Goal: Information Seeking & Learning: Learn about a topic

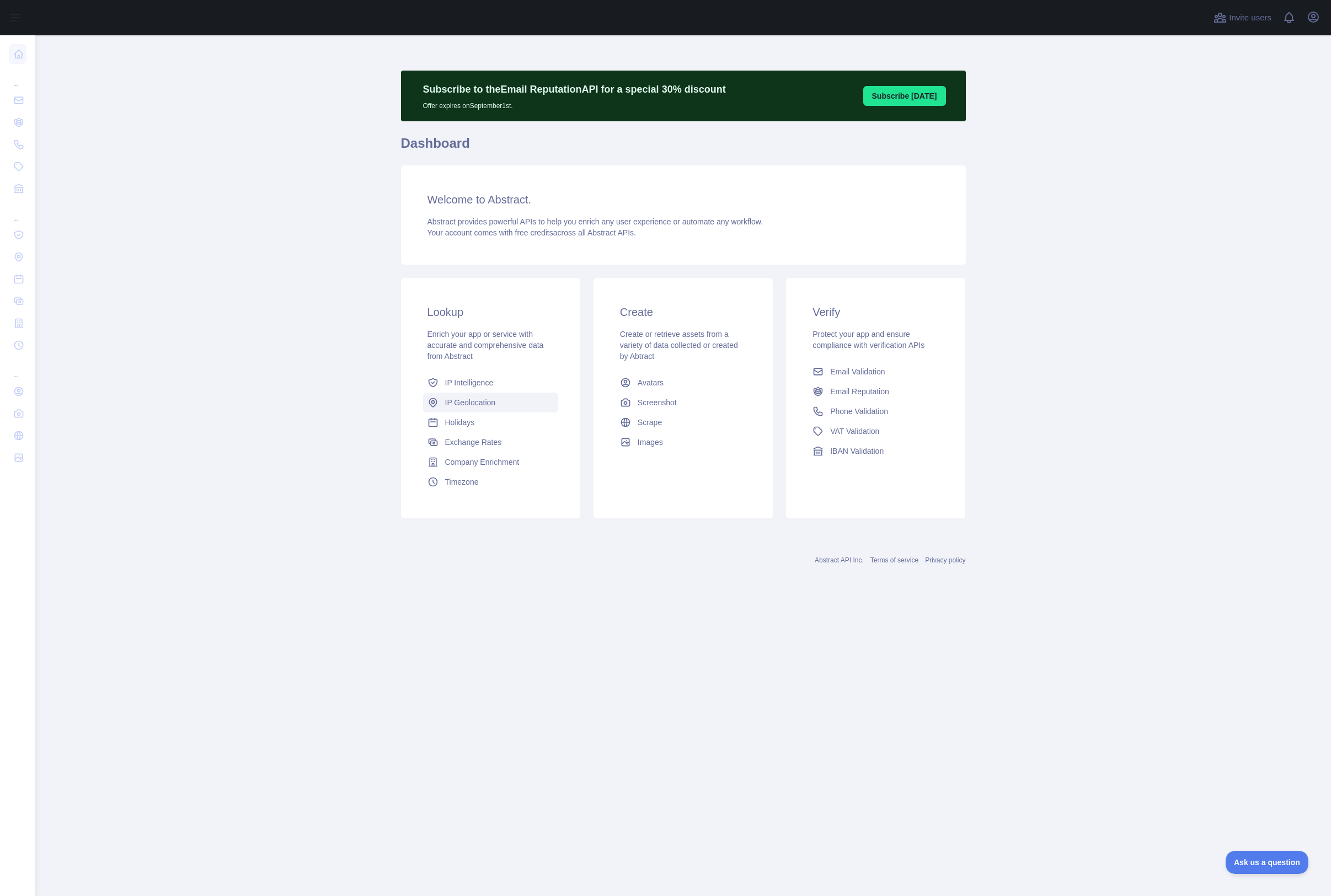
click at [488, 406] on span "IP Geolocation" at bounding box center [471, 403] width 51 height 11
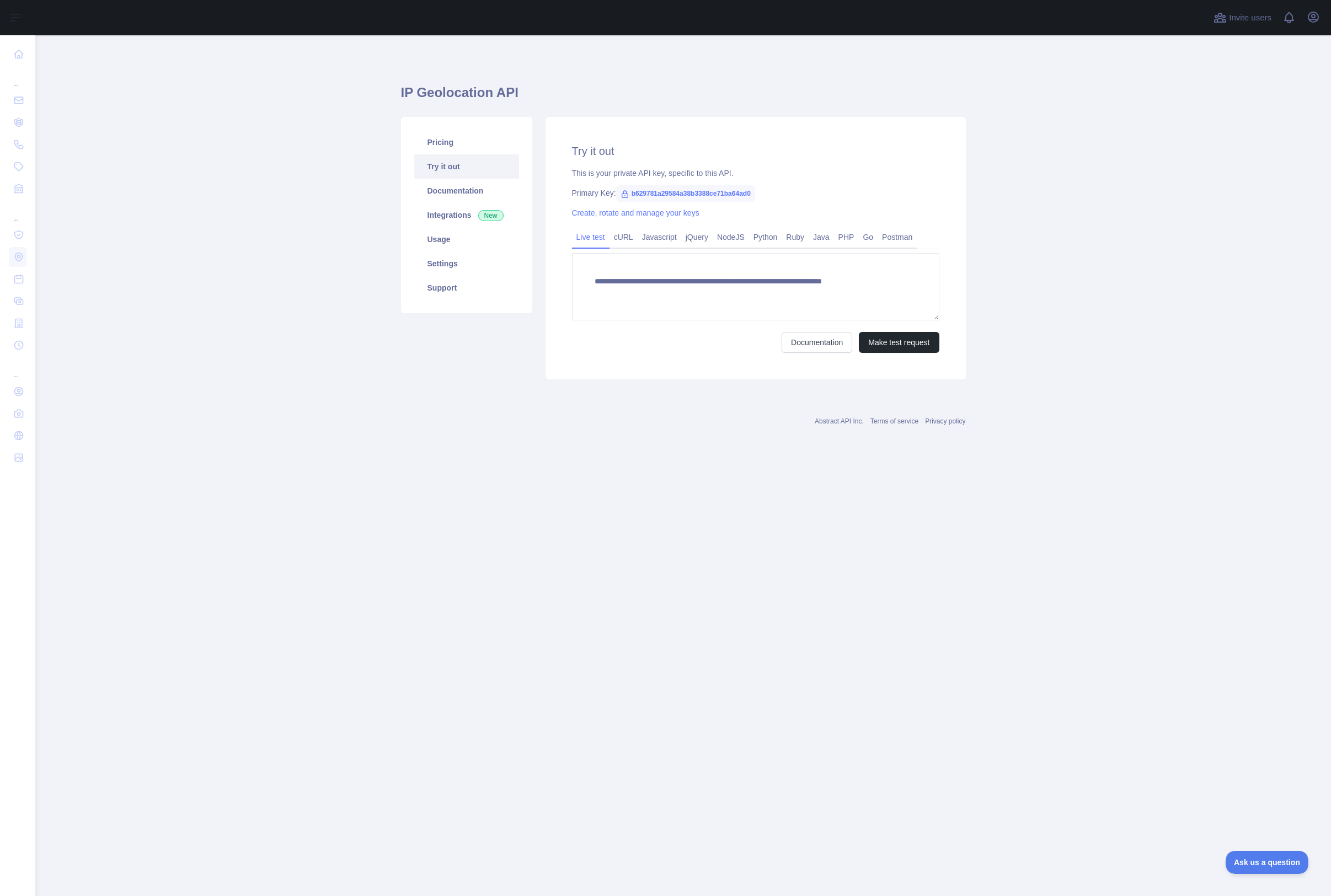
type textarea "**********"
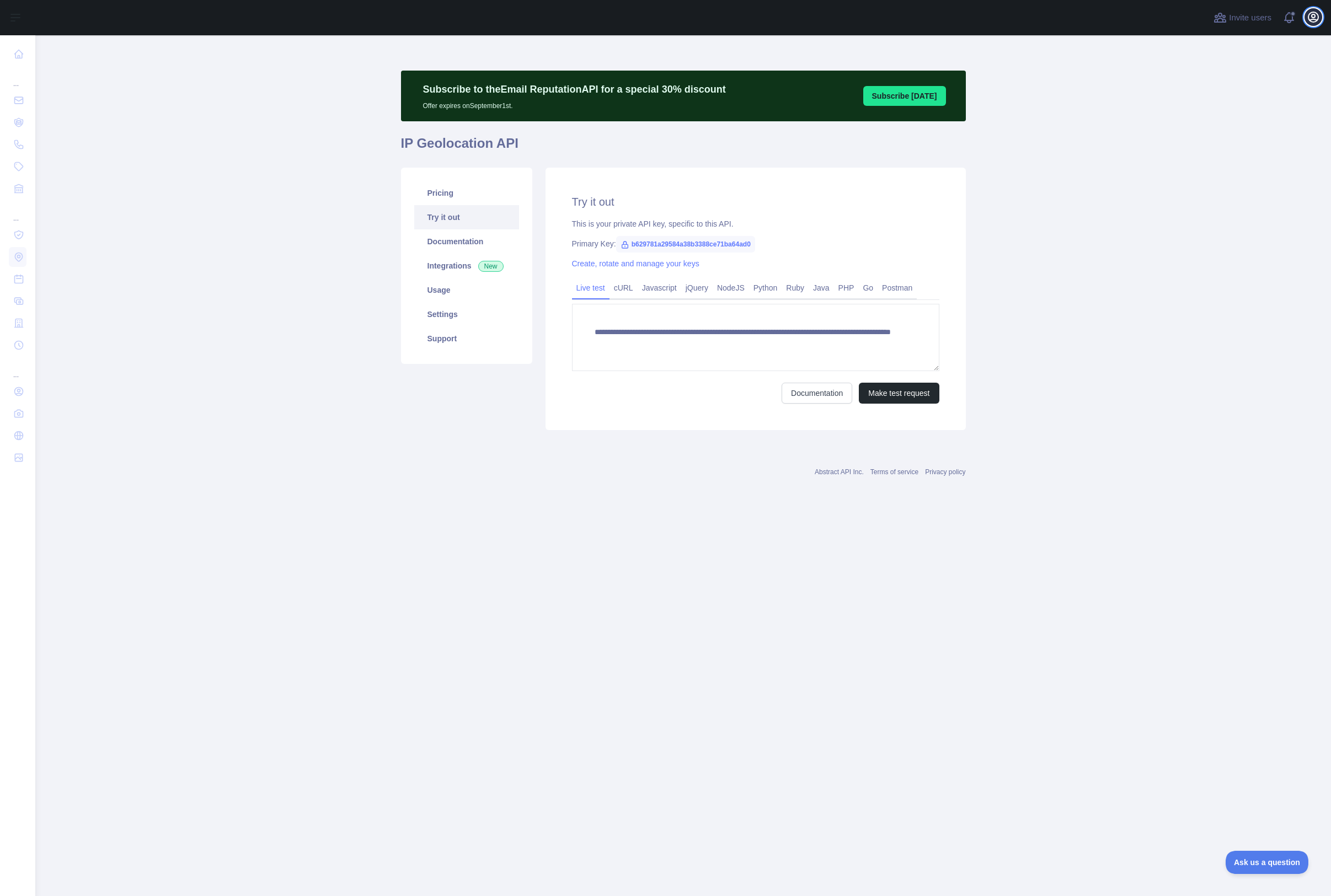
click at [1315, 18] on icon "button" at bounding box center [1313, 17] width 13 height 13
click at [1208, 120] on button "Billing" at bounding box center [1260, 119] width 124 height 20
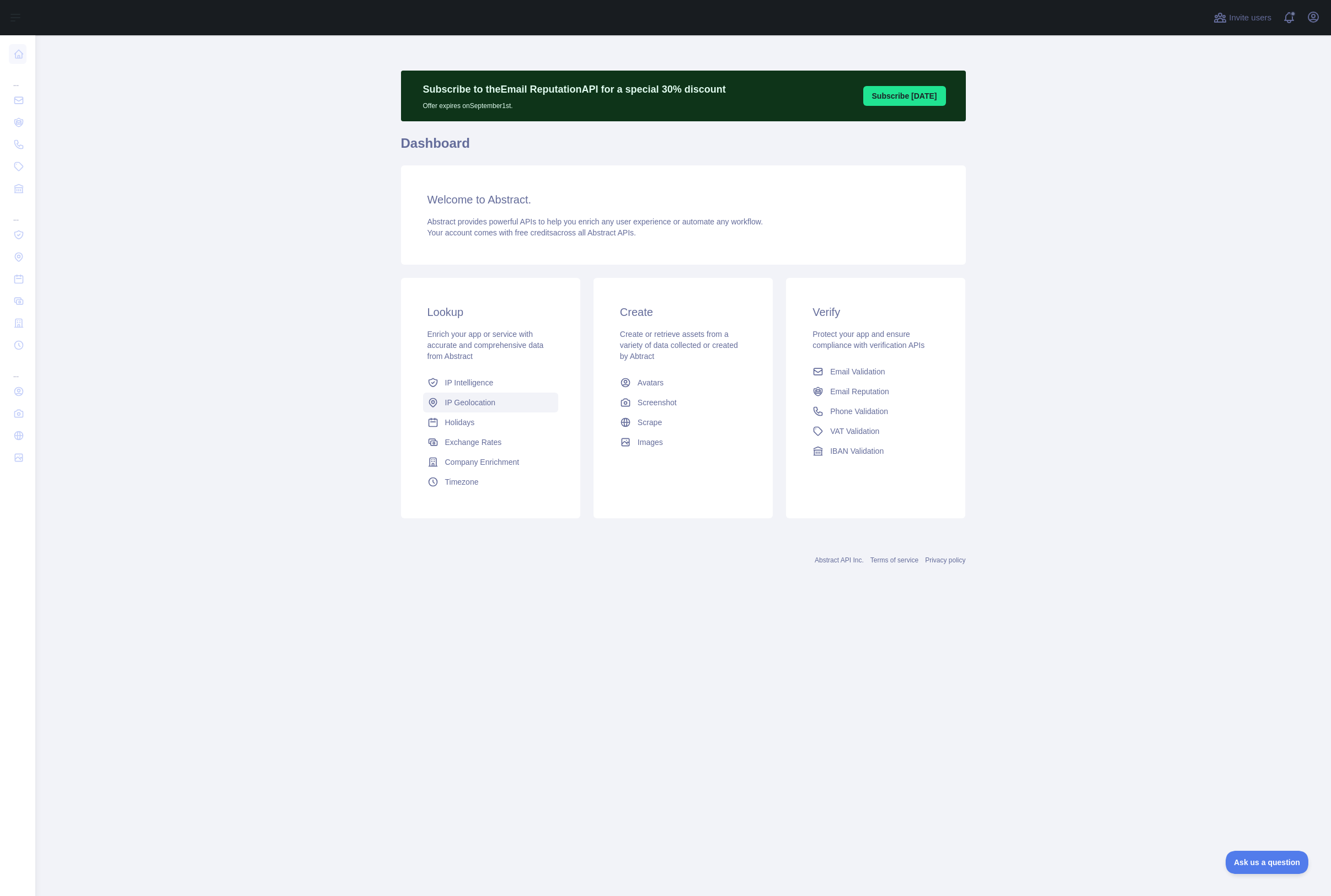
click at [489, 407] on span "IP Geolocation" at bounding box center [471, 403] width 51 height 11
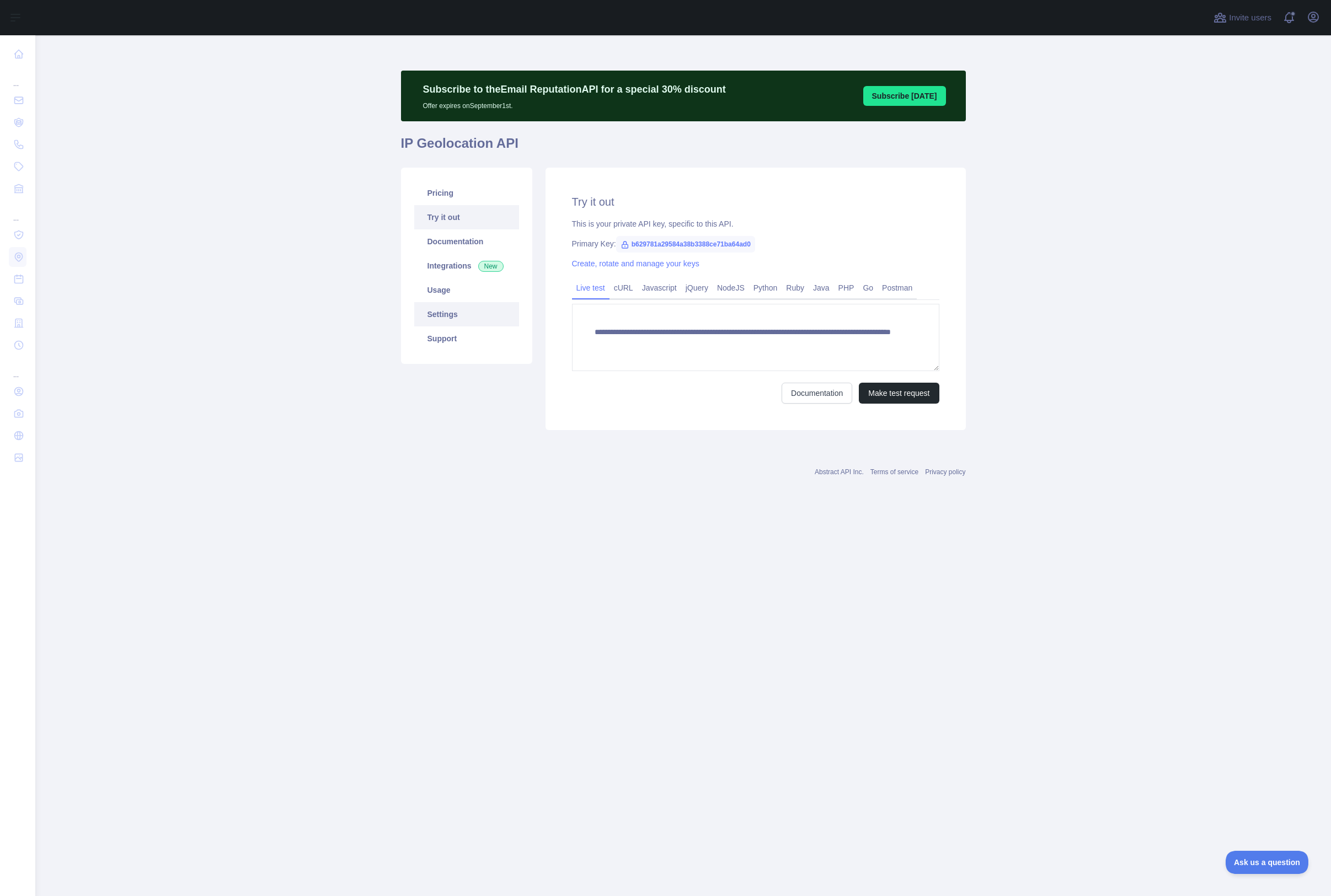
click at [472, 312] on link "Settings" at bounding box center [466, 314] width 105 height 24
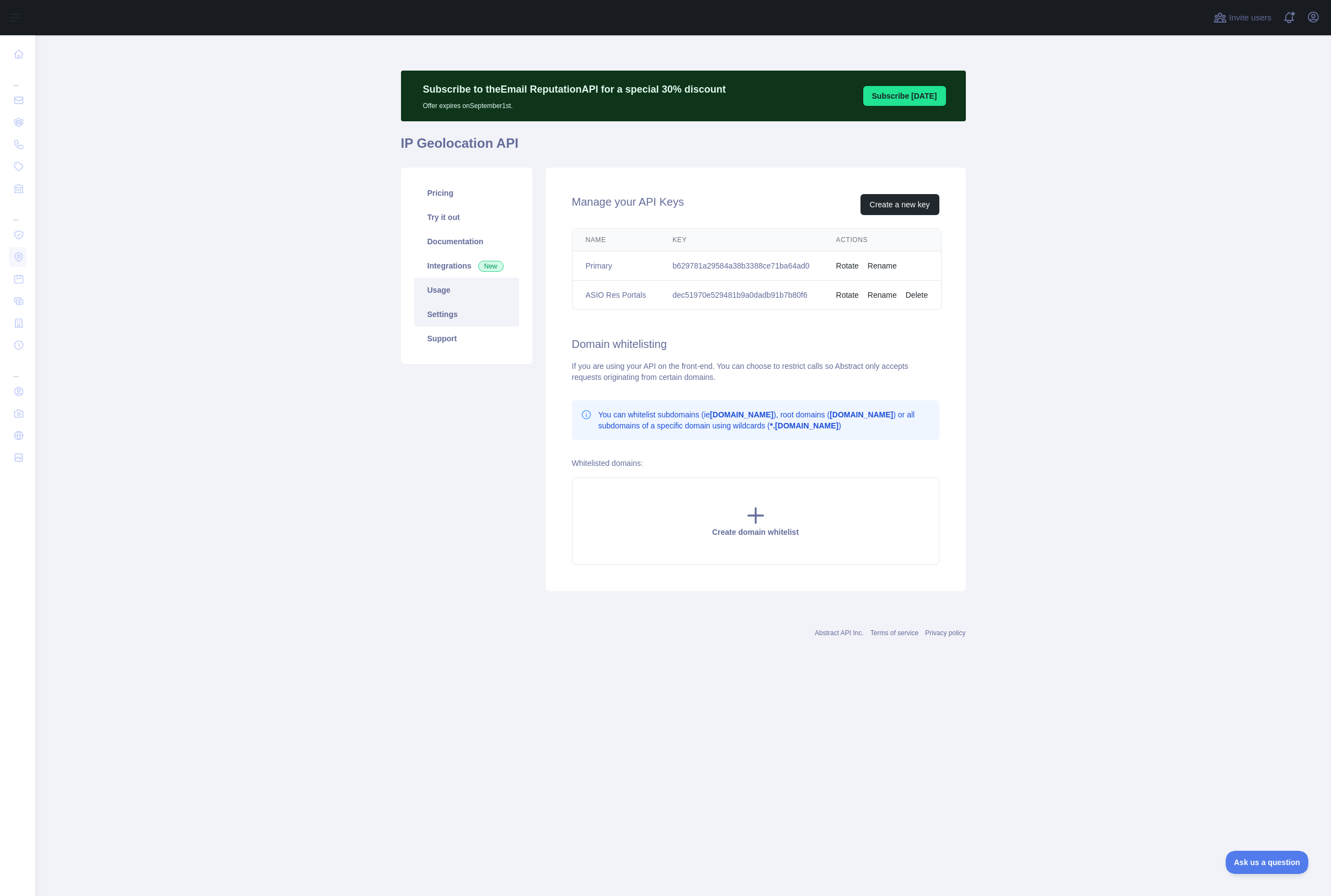
click at [440, 288] on link "Usage" at bounding box center [466, 290] width 105 height 24
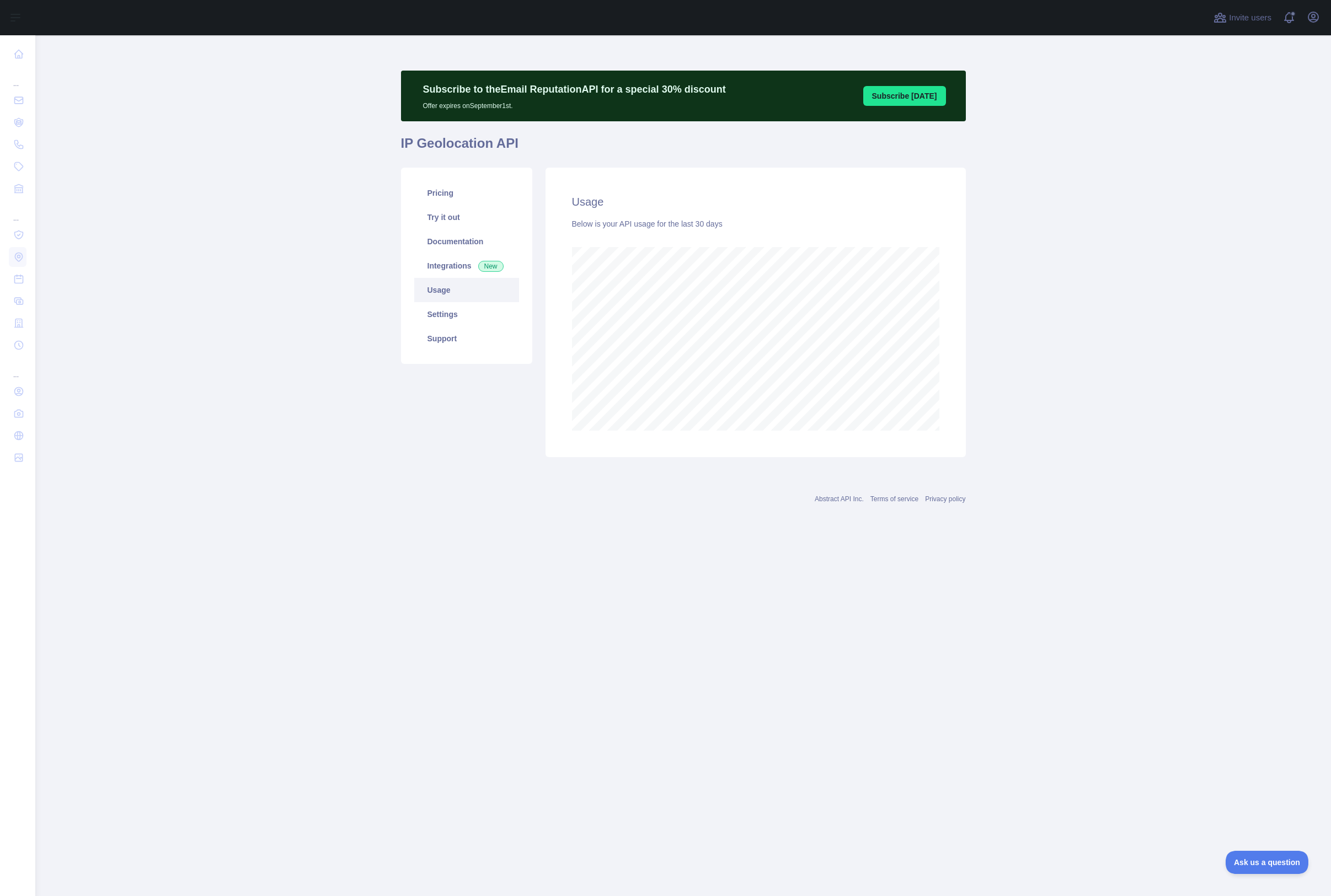
scroll to position [861, 1295]
click at [451, 192] on link "Pricing" at bounding box center [466, 193] width 105 height 24
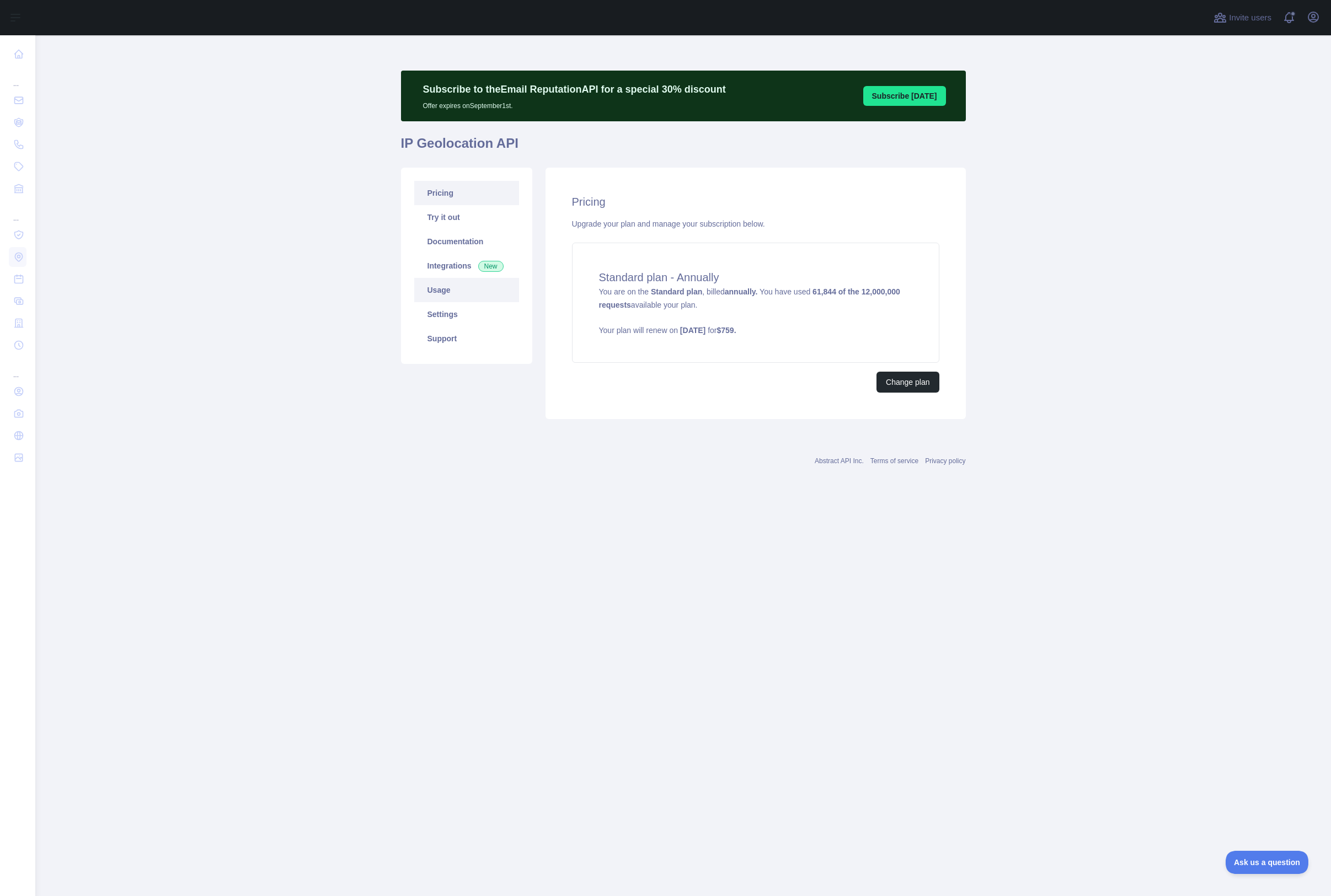
click at [434, 285] on link "Usage" at bounding box center [466, 290] width 105 height 24
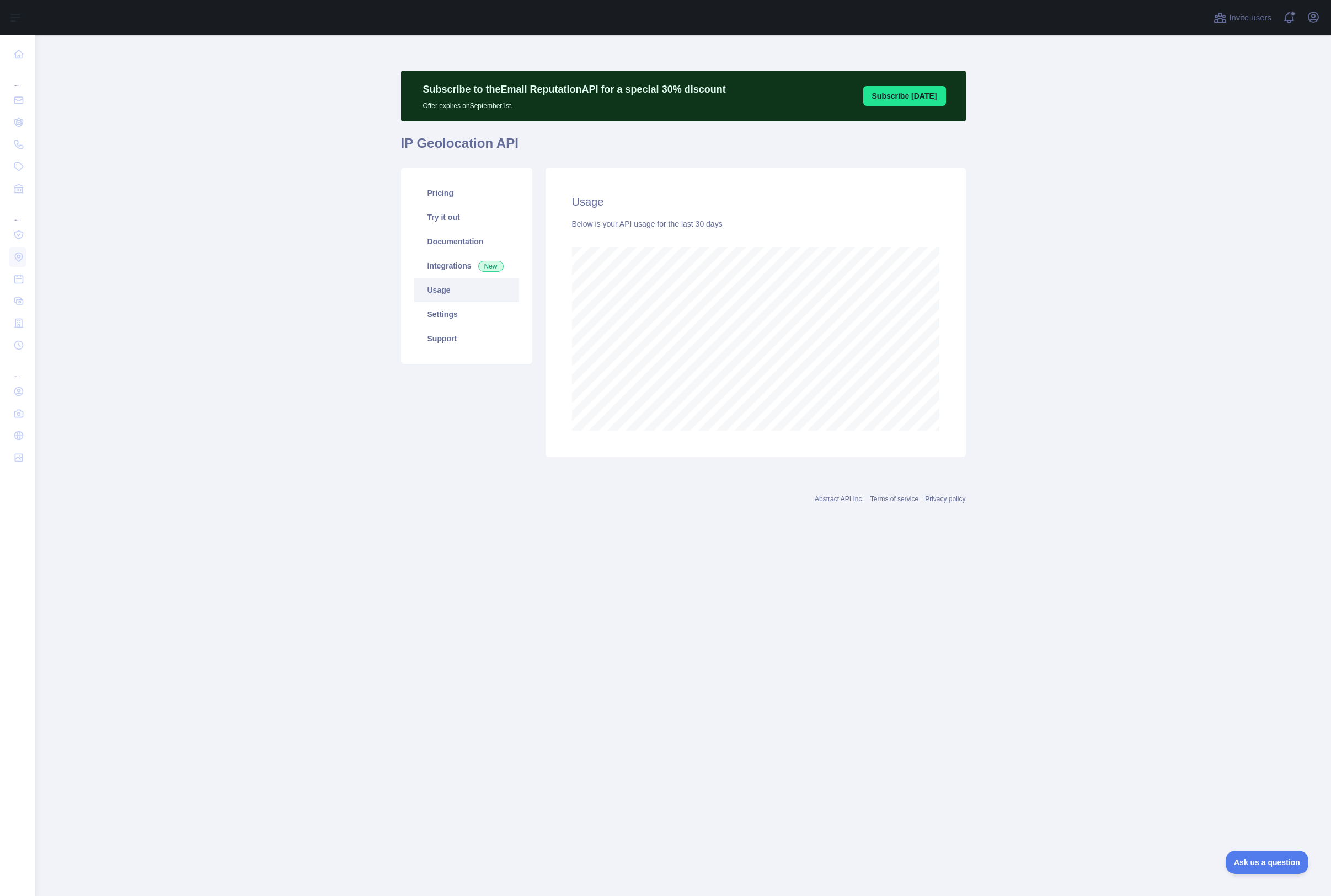
scroll to position [861, 1295]
click at [445, 310] on link "Settings" at bounding box center [466, 314] width 105 height 24
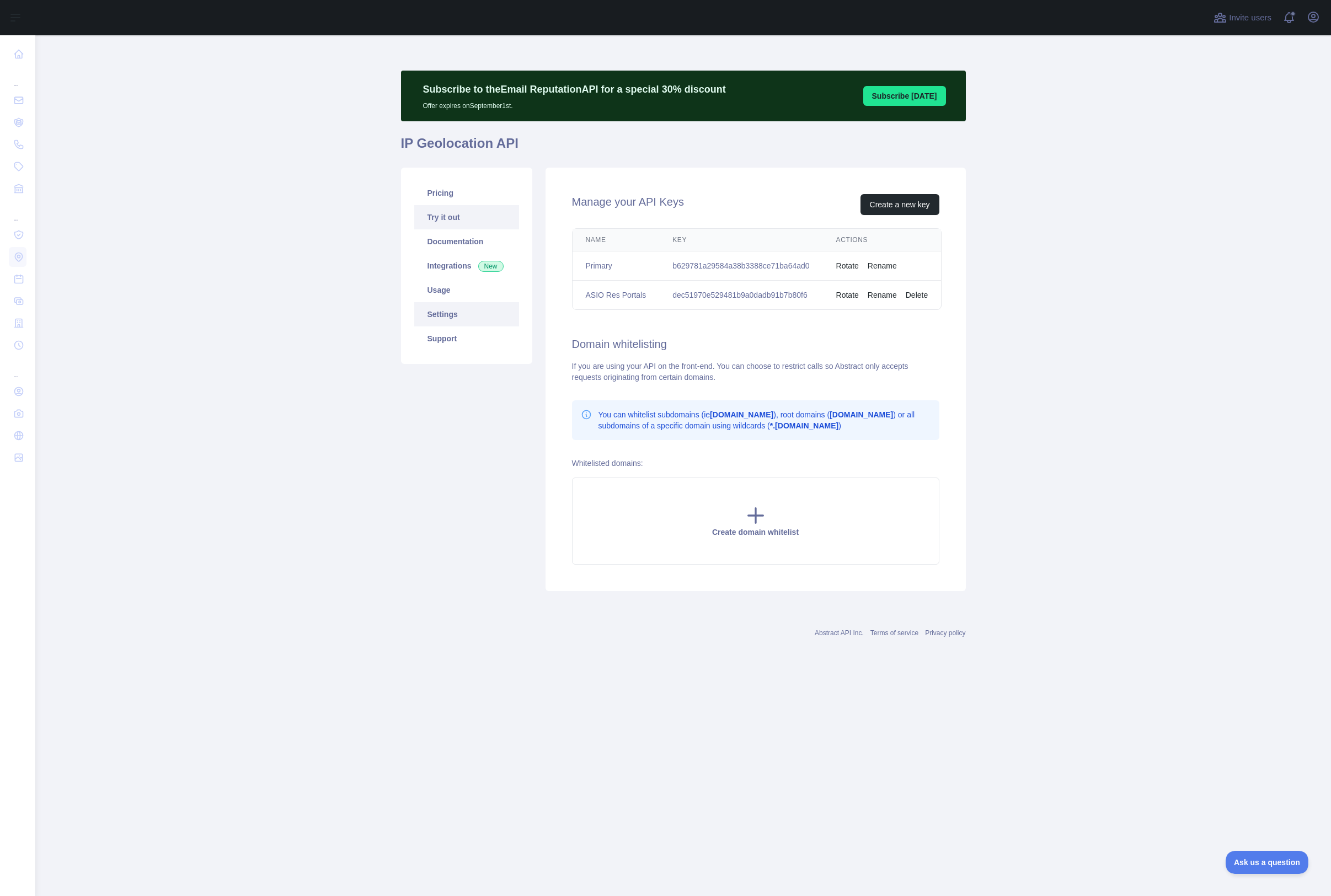
click at [440, 219] on link "Try it out" at bounding box center [466, 217] width 105 height 24
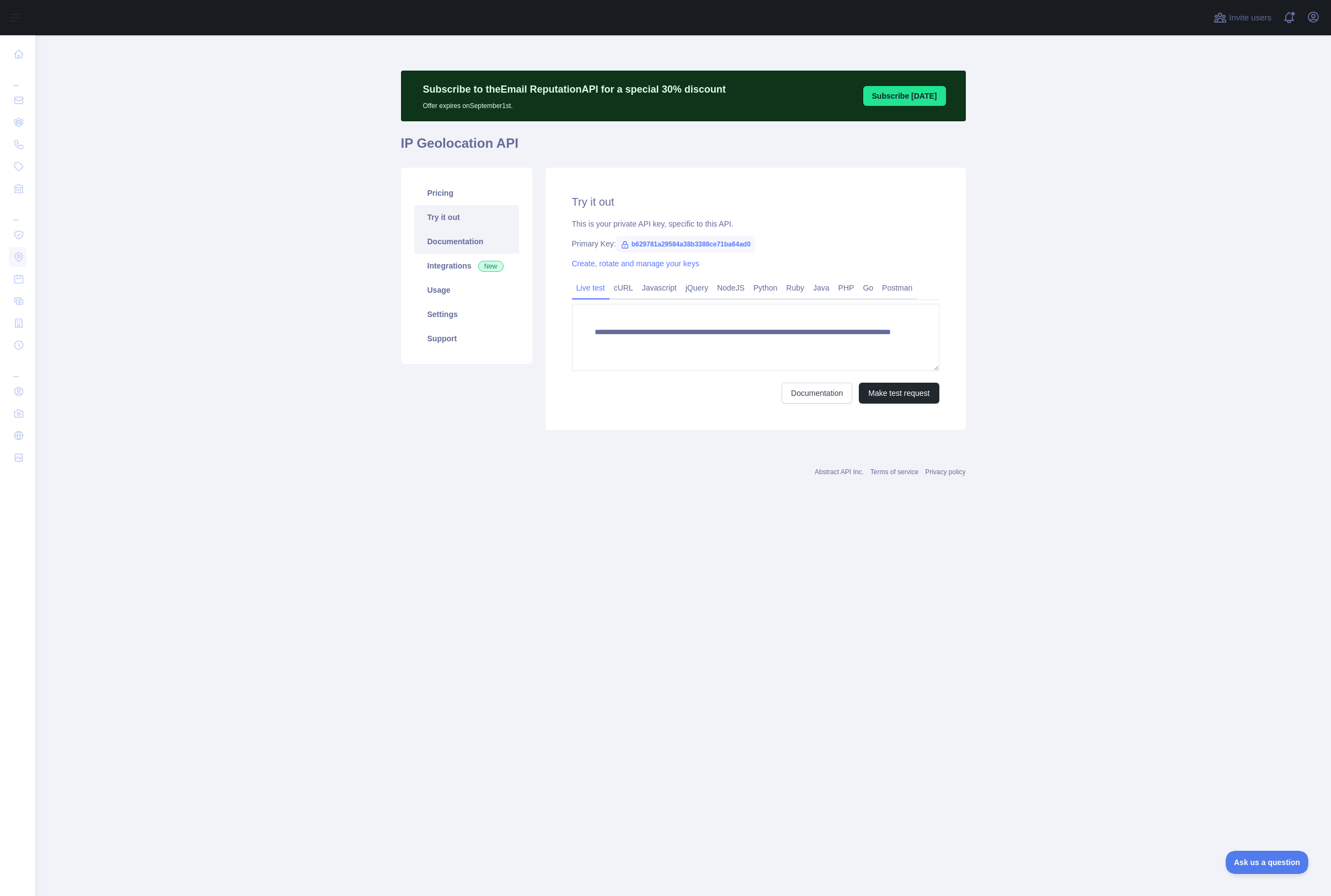
click at [441, 240] on link "Documentation" at bounding box center [466, 241] width 105 height 24
click at [441, 311] on link "Settings" at bounding box center [466, 314] width 105 height 24
